Goal: Obtain resource: Download file/media

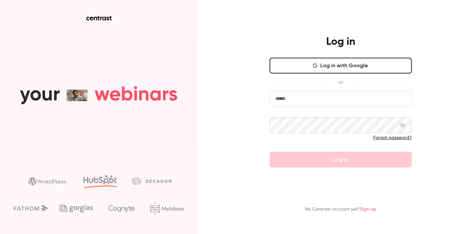
type input "**********"
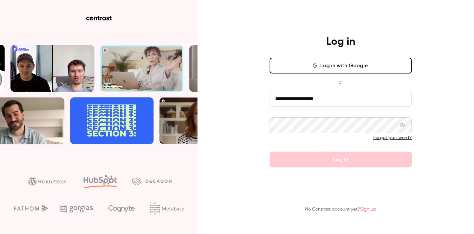
click at [303, 156] on form "**********" at bounding box center [341, 129] width 142 height 76
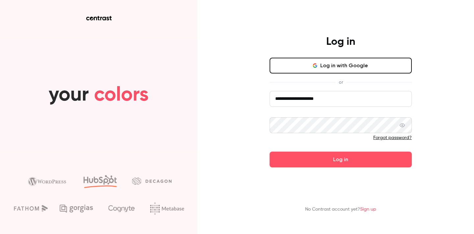
click at [326, 163] on button "Log in" at bounding box center [341, 160] width 142 height 16
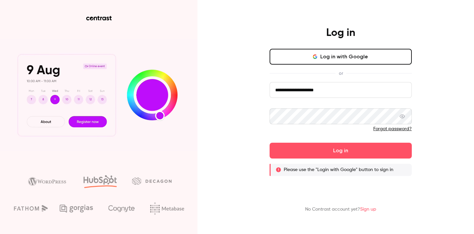
click at [332, 61] on button "Log in with Google" at bounding box center [341, 57] width 142 height 16
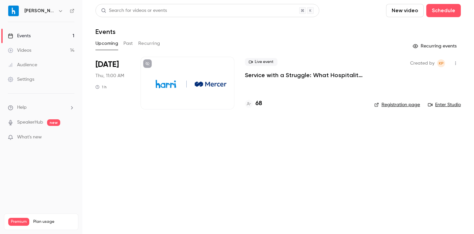
click at [122, 44] on div "Upcoming Past Recurring" at bounding box center [279, 43] width 366 height 11
click at [128, 44] on button "Past" at bounding box center [129, 43] width 10 height 11
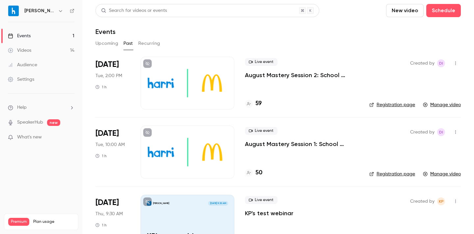
scroll to position [17, 0]
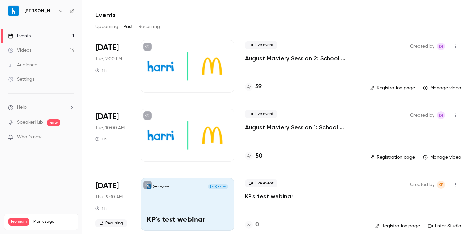
click at [287, 126] on p "August Mastery Session 1: School Calendars" at bounding box center [302, 127] width 114 height 8
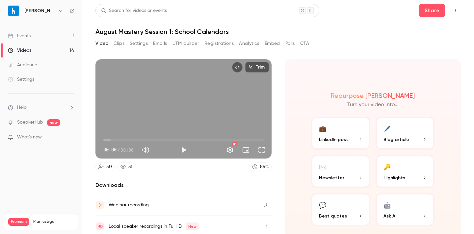
click at [243, 45] on button "Analytics" at bounding box center [249, 43] width 20 height 11
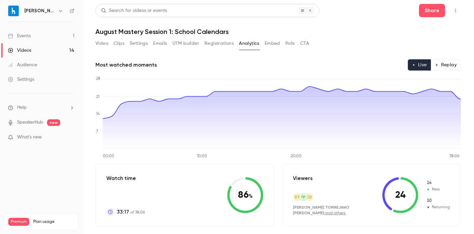
click at [227, 47] on button "Registrations" at bounding box center [219, 43] width 29 height 11
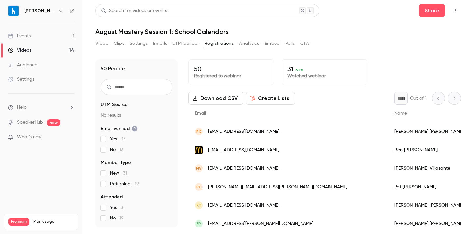
click at [233, 98] on button "Download CSV" at bounding box center [215, 98] width 55 height 13
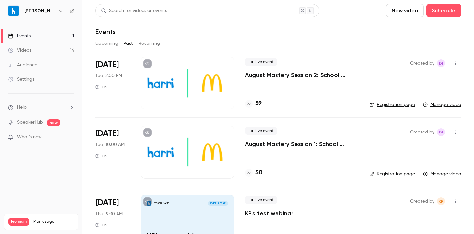
click at [277, 75] on p "August Mastery Session 2: School Calendars" at bounding box center [302, 75] width 114 height 8
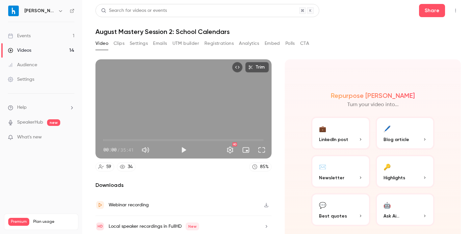
click at [207, 44] on button "Registrations" at bounding box center [219, 43] width 29 height 11
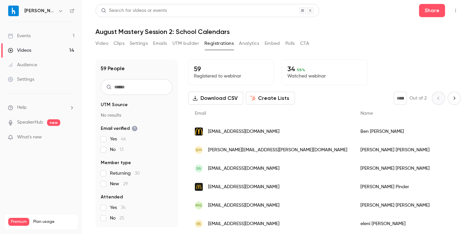
click at [226, 98] on button "Download CSV" at bounding box center [215, 98] width 55 height 13
